Goal: Transaction & Acquisition: Book appointment/travel/reservation

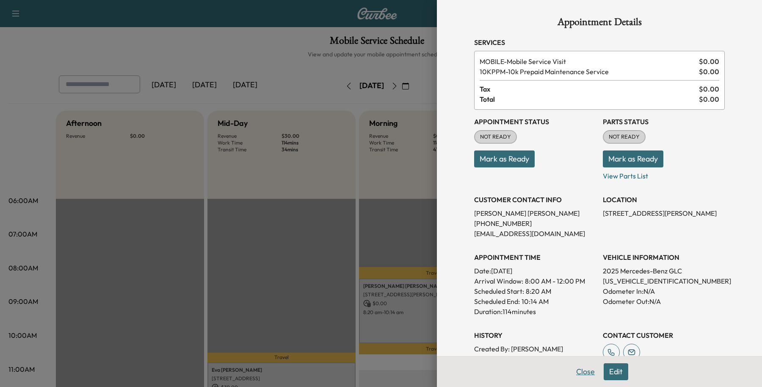
click at [579, 373] on button "Close" at bounding box center [586, 371] width 30 height 17
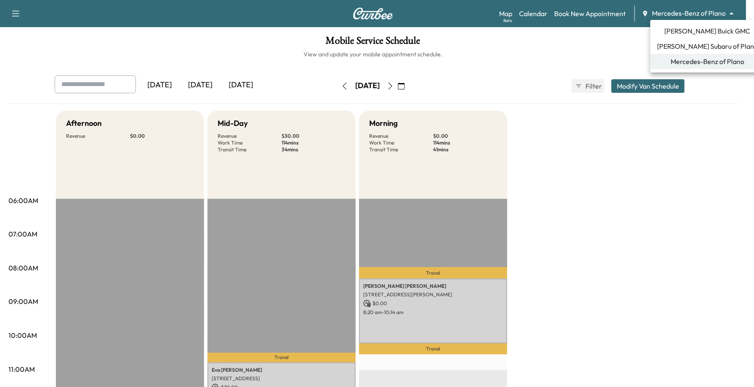
click at [687, 16] on body "Support Log Out Map Beta Calendar Book New Appointment Mercedes-Benz of Plano *…" at bounding box center [377, 193] width 754 height 387
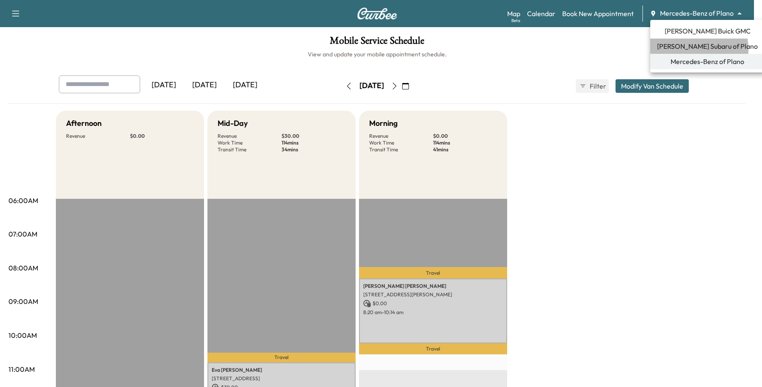
click at [681, 50] on span "[PERSON_NAME] Subaru of Plano" at bounding box center [707, 46] width 101 height 10
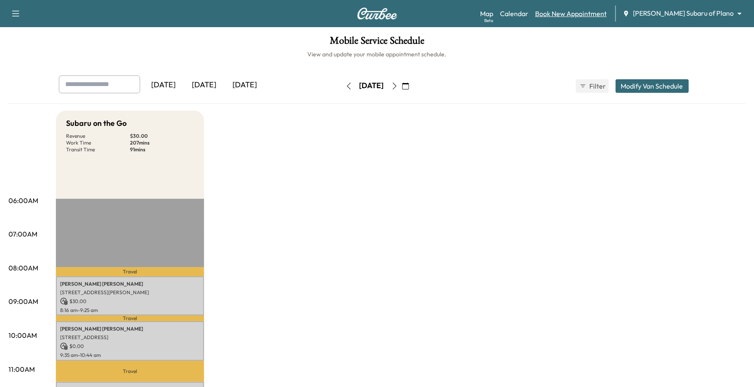
click at [607, 15] on link "Book New Appointment" at bounding box center [571, 13] width 72 height 10
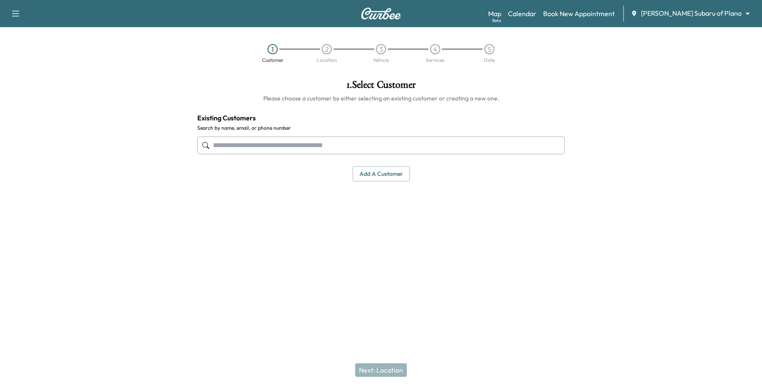
click at [312, 144] on input "text" at bounding box center [381, 145] width 368 height 18
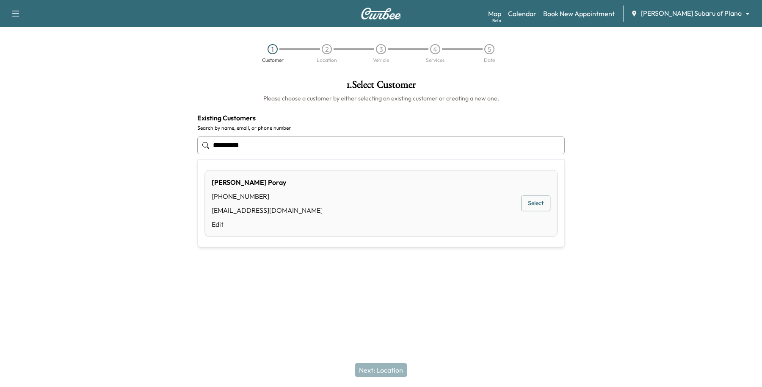
click at [538, 204] on button "Select" at bounding box center [535, 204] width 29 height 16
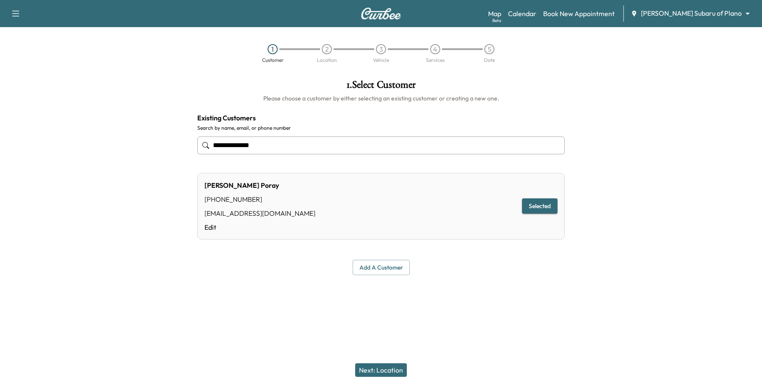
type input "**********"
click at [402, 381] on div "Next: Location" at bounding box center [381, 370] width 762 height 34
click at [399, 363] on div "Next: Location" at bounding box center [381, 370] width 762 height 34
click at [399, 366] on button "Next: Location" at bounding box center [381, 370] width 52 height 14
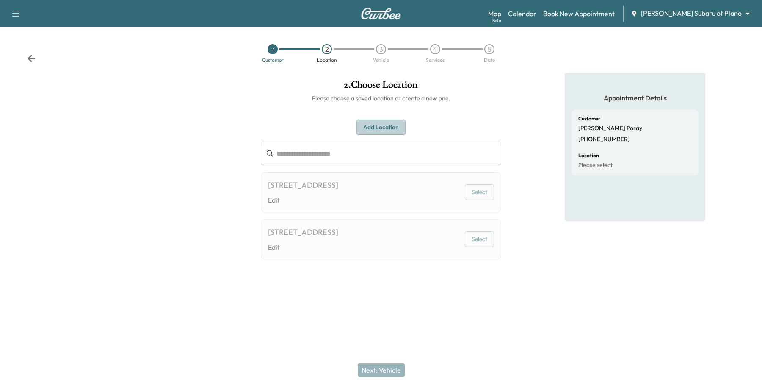
click at [382, 122] on button "Add Location" at bounding box center [381, 127] width 49 height 16
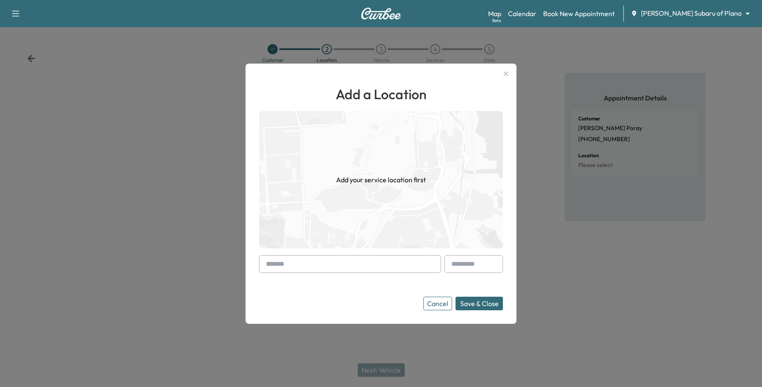
click at [301, 268] on input "text" at bounding box center [350, 264] width 182 height 18
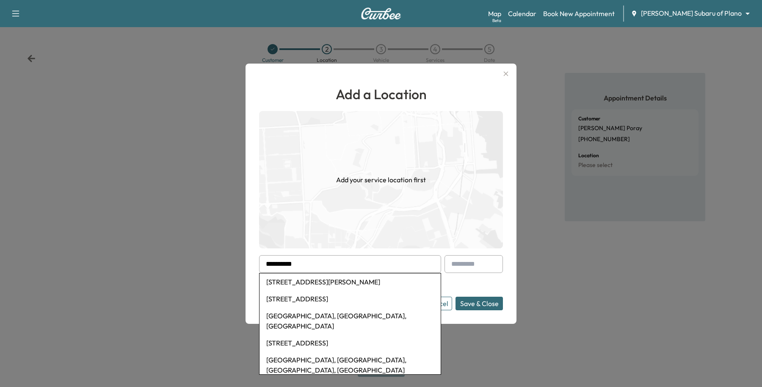
click at [285, 283] on li "[STREET_ADDRESS][PERSON_NAME]" at bounding box center [350, 281] width 181 height 17
type input "**********"
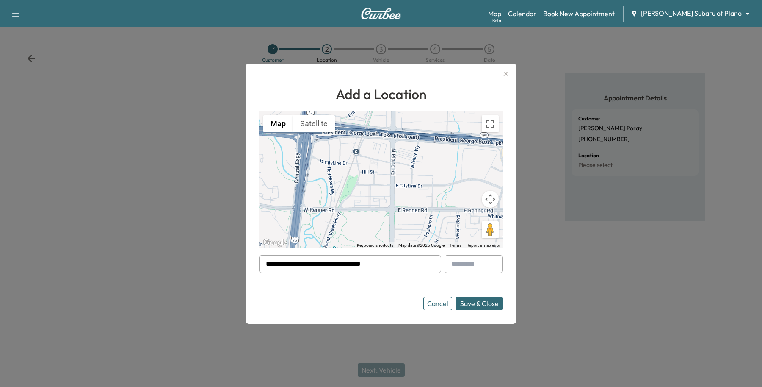
click at [484, 261] on input "text" at bounding box center [474, 264] width 58 height 18
type input "****"
click at [486, 310] on div "**********" at bounding box center [381, 194] width 271 height 260
click at [488, 303] on button "Save & Close" at bounding box center [479, 304] width 47 height 14
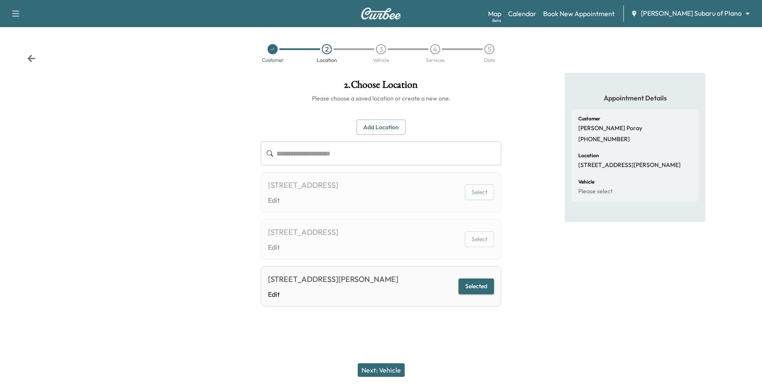
click at [380, 372] on button "Next: Vehicle" at bounding box center [381, 370] width 47 height 14
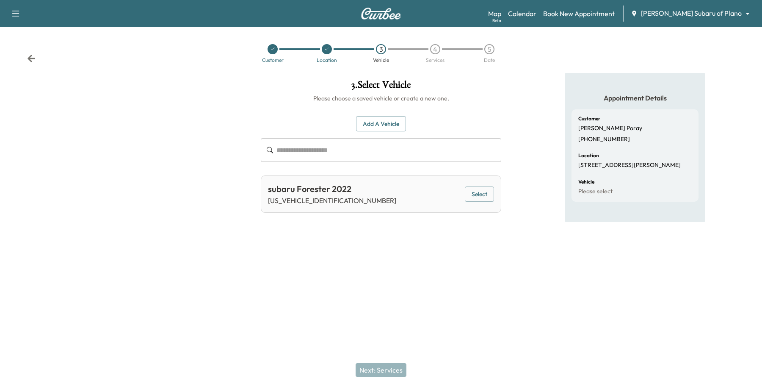
click at [481, 202] on button "Select" at bounding box center [479, 194] width 29 height 16
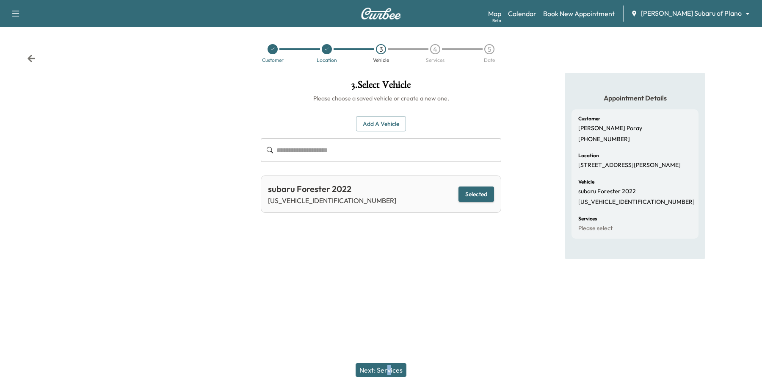
click at [393, 365] on div "Next: Services" at bounding box center [381, 370] width 762 height 34
click at [392, 365] on button "Next: Services" at bounding box center [381, 370] width 51 height 14
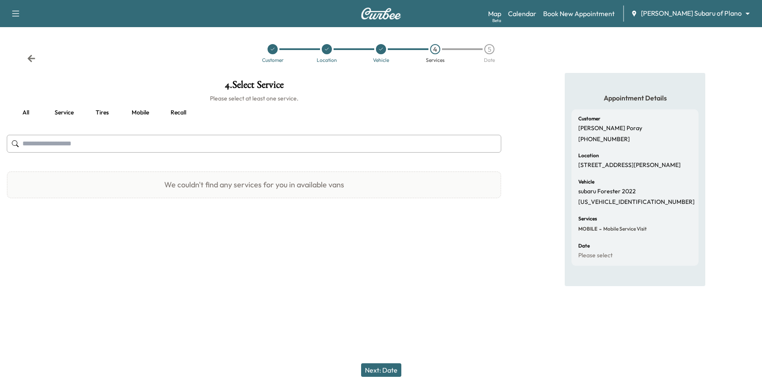
click at [67, 111] on button "Service" at bounding box center [64, 113] width 38 height 20
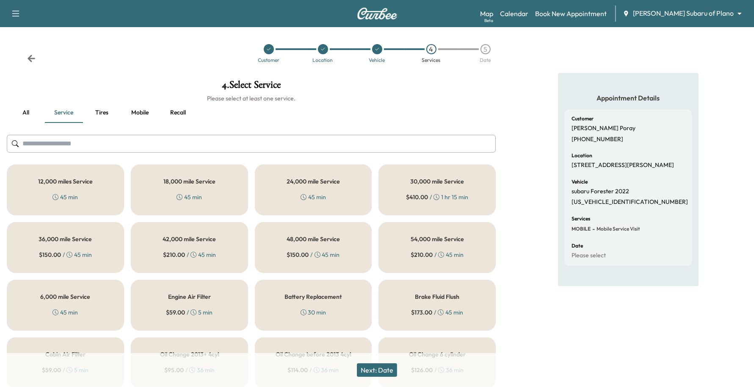
drag, startPoint x: 444, startPoint y: 176, endPoint x: 439, endPoint y: 194, distance: 18.0
click at [445, 176] on div "30,000 mile Service $ 410.00 / 1 hr 15 min" at bounding box center [437, 189] width 117 height 51
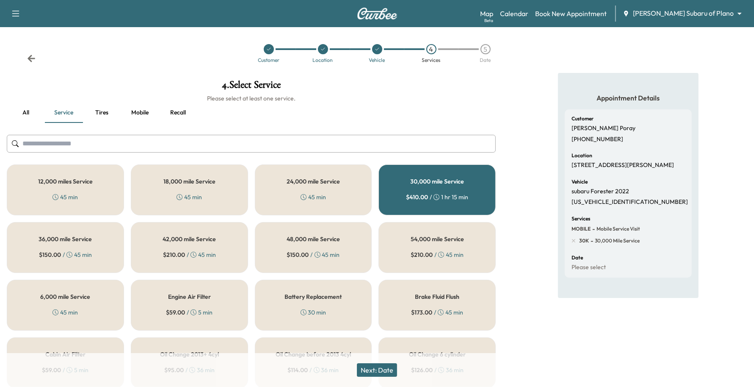
click at [380, 373] on button "Next: Date" at bounding box center [377, 370] width 40 height 14
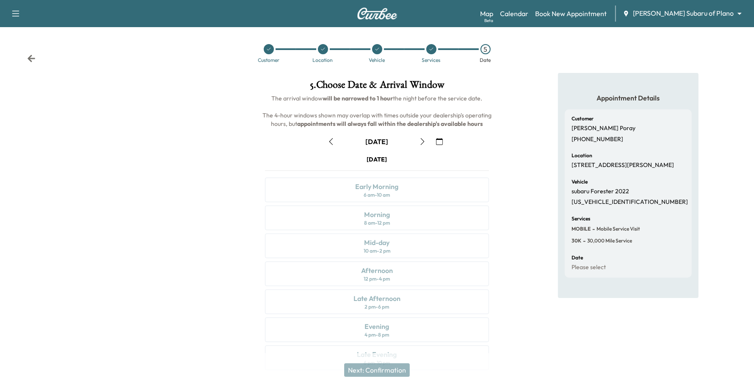
click at [446, 140] on button "button" at bounding box center [440, 142] width 14 height 14
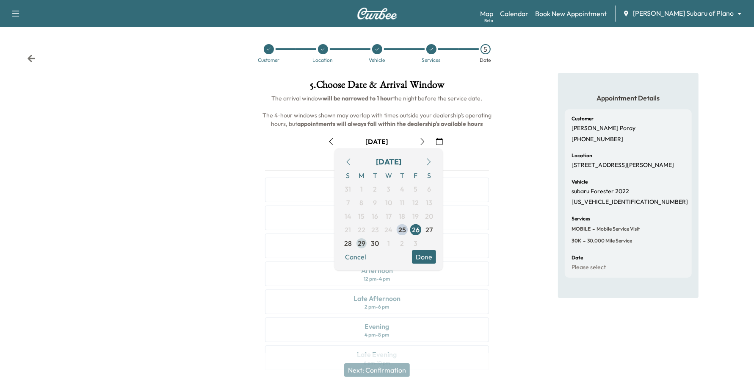
click at [362, 242] on span "29" at bounding box center [362, 243] width 8 height 10
click at [428, 255] on button "Done" at bounding box center [424, 257] width 24 height 14
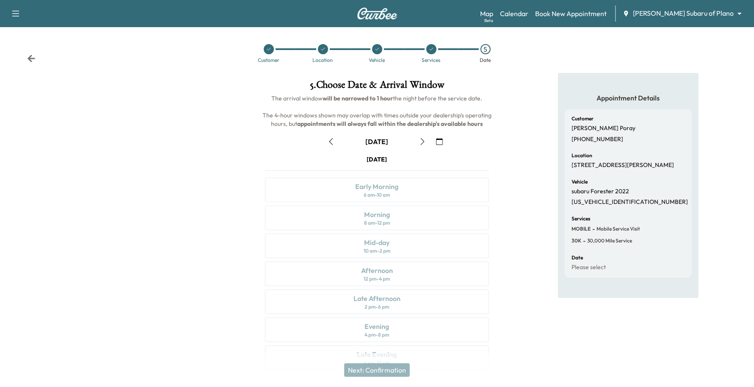
click at [425, 141] on icon "button" at bounding box center [422, 141] width 7 height 7
click at [368, 272] on div "Afternoon" at bounding box center [377, 270] width 32 height 10
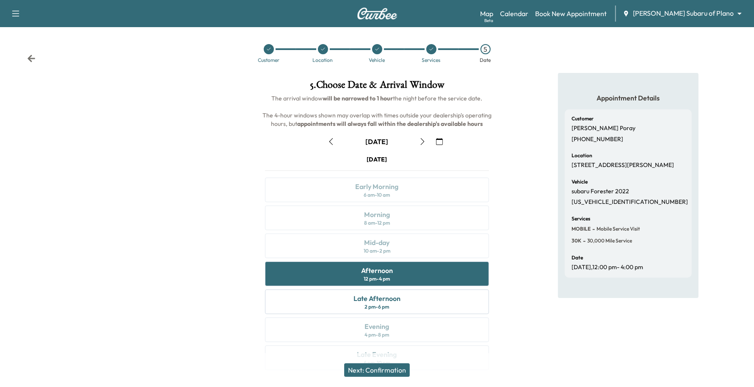
click at [423, 145] on button "button" at bounding box center [423, 142] width 14 height 14
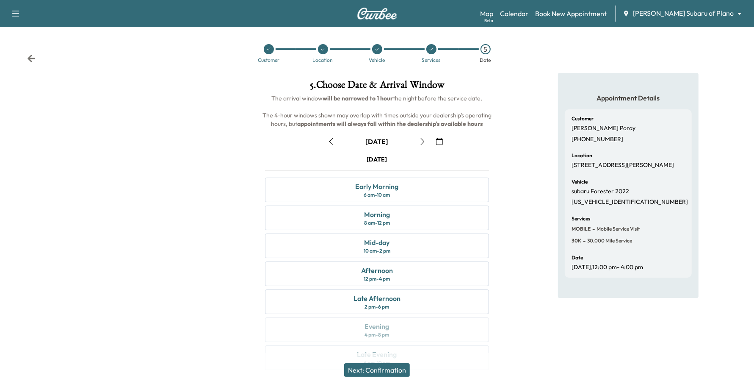
click at [333, 140] on icon "button" at bounding box center [331, 141] width 7 height 7
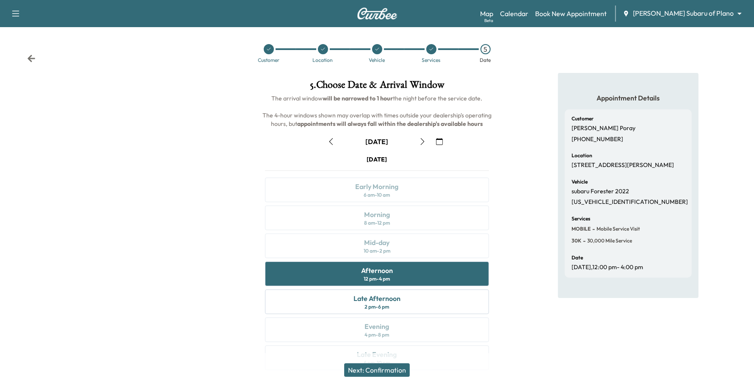
click at [353, 373] on button "Next: Confirmation" at bounding box center [377, 370] width 66 height 14
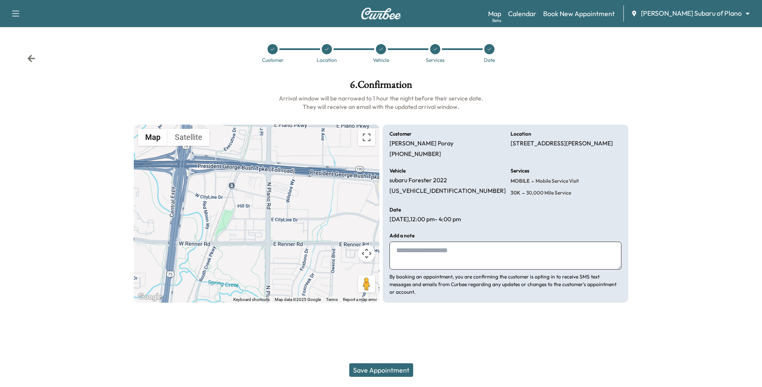
click at [353, 373] on button "Save Appointment" at bounding box center [381, 370] width 64 height 14
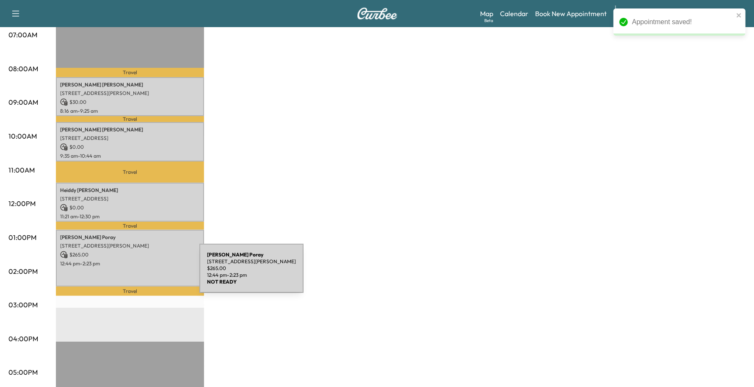
scroll to position [212, 0]
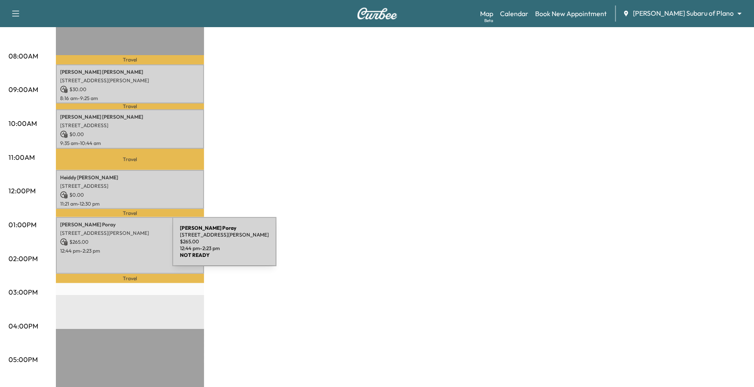
click at [109, 247] on p "12:44 pm - 2:23 pm" at bounding box center [130, 250] width 140 height 7
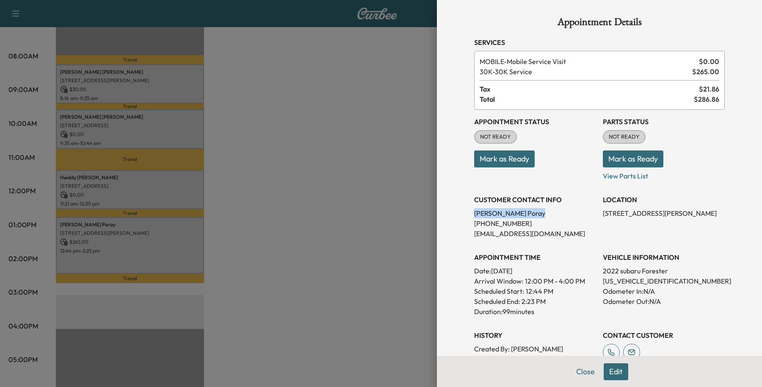
drag, startPoint x: 522, startPoint y: 215, endPoint x: 468, endPoint y: 208, distance: 54.6
click at [474, 208] on p "[PERSON_NAME]" at bounding box center [535, 213] width 122 height 10
copy p "[PERSON_NAME]"
click at [609, 373] on button "Edit" at bounding box center [616, 371] width 25 height 17
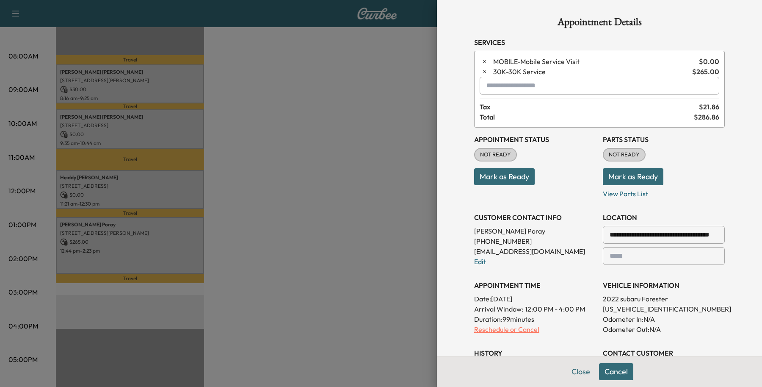
click at [513, 330] on p "Reschedule or Cancel" at bounding box center [535, 329] width 122 height 10
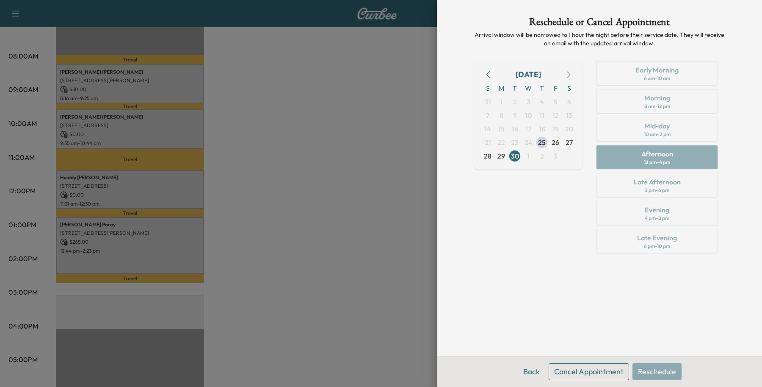
click at [570, 376] on button "Cancel Appointment" at bounding box center [589, 371] width 80 height 17
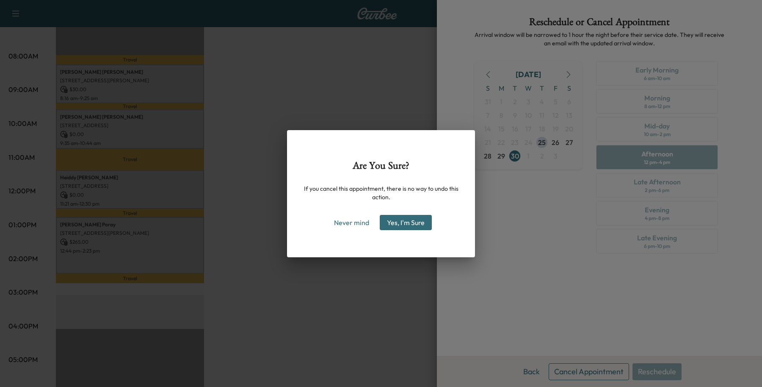
click at [426, 221] on button "Yes, I'm Sure" at bounding box center [406, 222] width 52 height 15
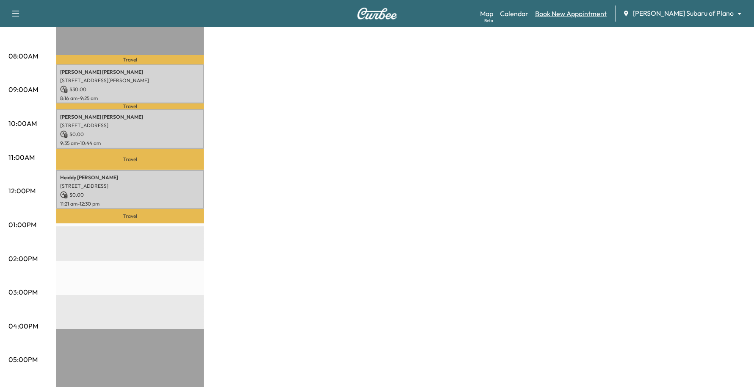
click at [594, 17] on link "Book New Appointment" at bounding box center [571, 13] width 72 height 10
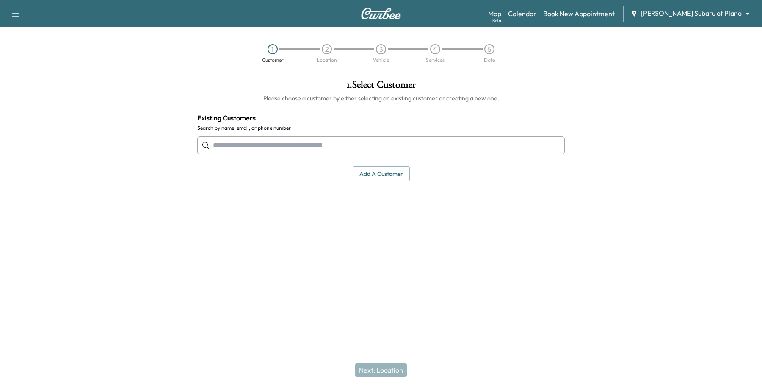
click at [224, 145] on input "text" at bounding box center [381, 145] width 368 height 18
type input "*"
click at [272, 141] on input "text" at bounding box center [381, 145] width 368 height 18
type input "**********"
